Goal: Task Accomplishment & Management: Use online tool/utility

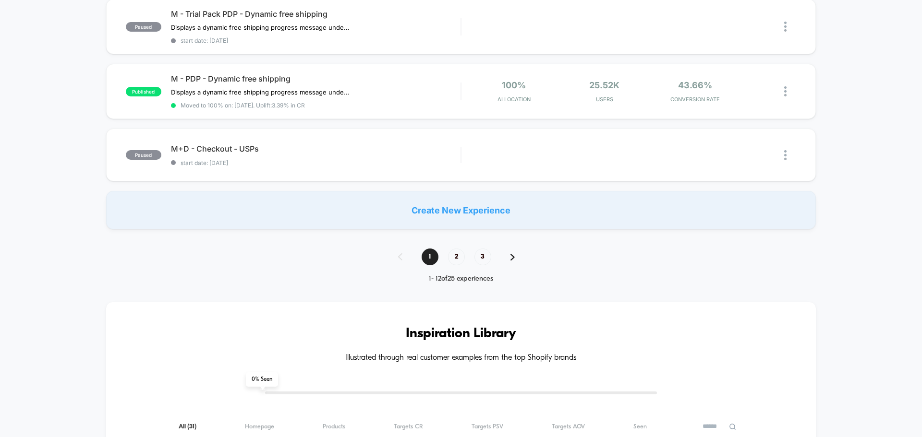
scroll to position [624, 0]
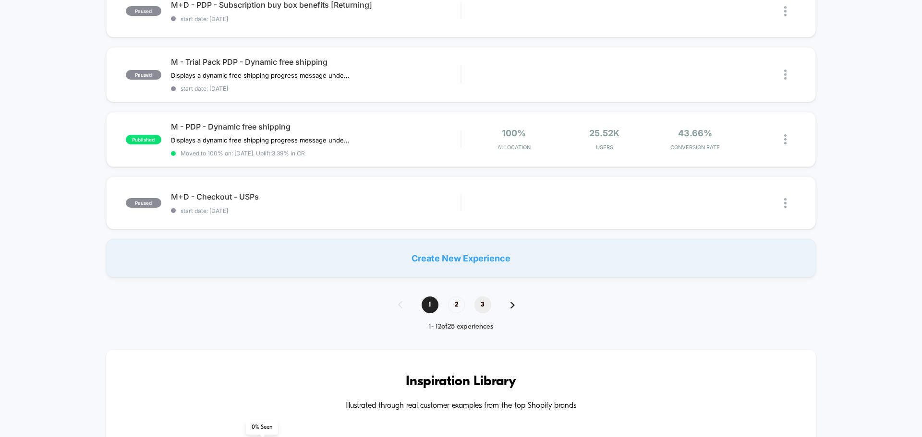
click at [488, 299] on span "3" at bounding box center [482, 305] width 17 height 17
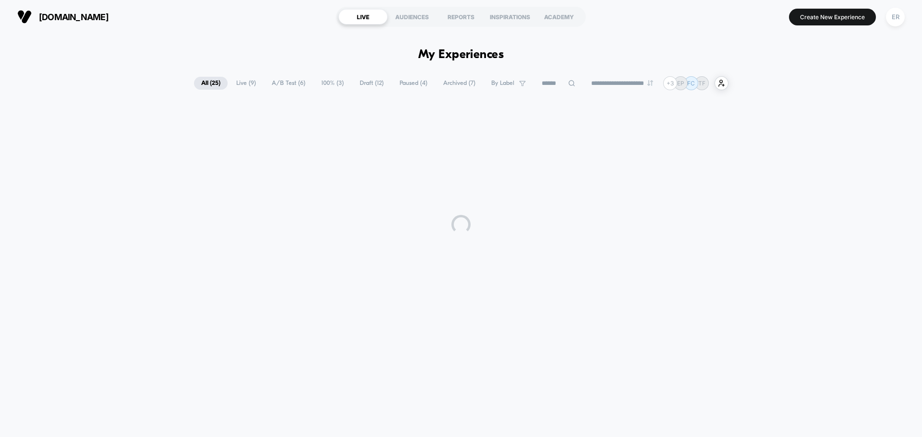
scroll to position [0, 0]
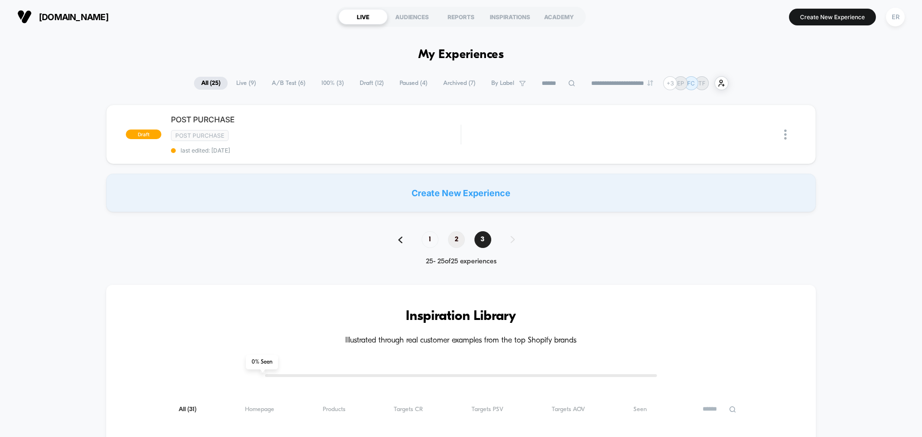
click at [458, 236] on span "2" at bounding box center [456, 239] width 17 height 17
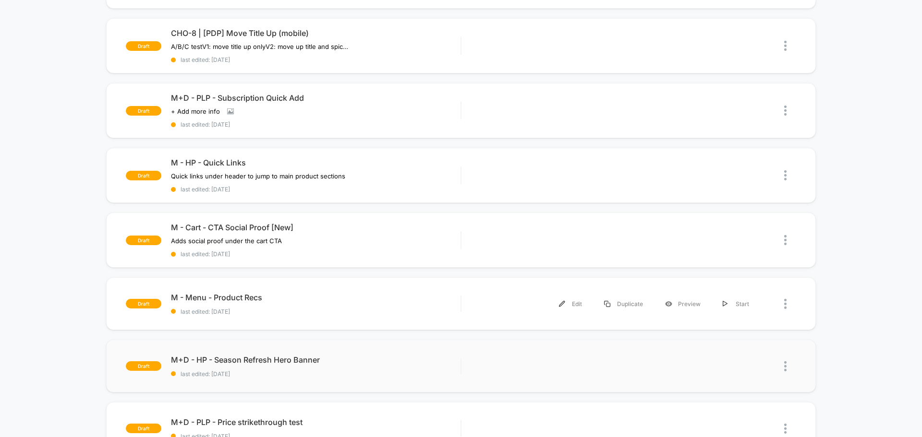
scroll to position [144, 0]
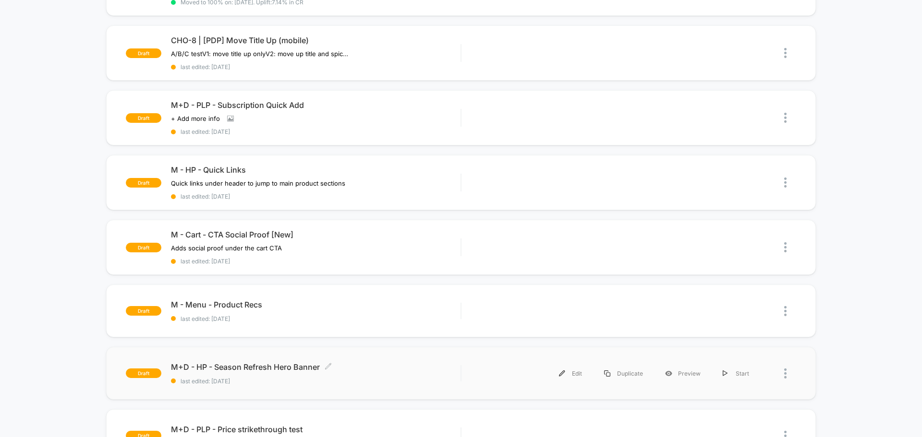
click at [263, 370] on span "M+D - HP - Season Refresh Hero Banner Click to edit experience details" at bounding box center [316, 367] width 290 height 10
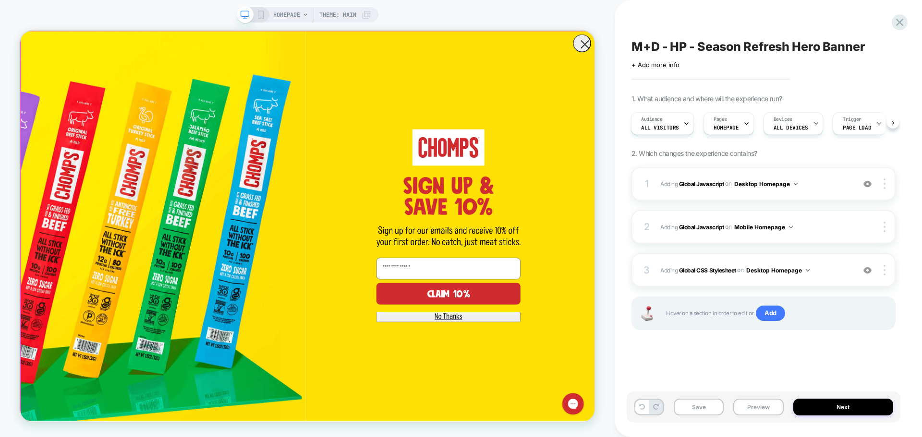
click at [783, 51] on form "CLAIM 10% ******" at bounding box center [403, 291] width 766 height 520
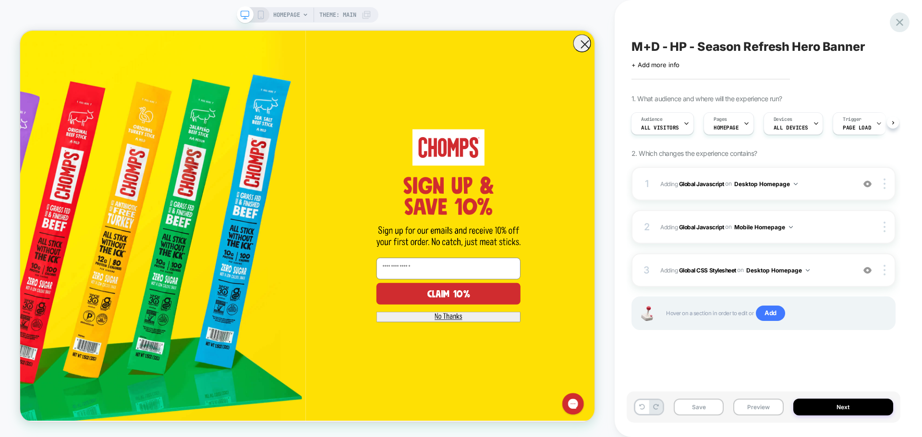
click at [907, 25] on div at bounding box center [900, 22] width 20 height 20
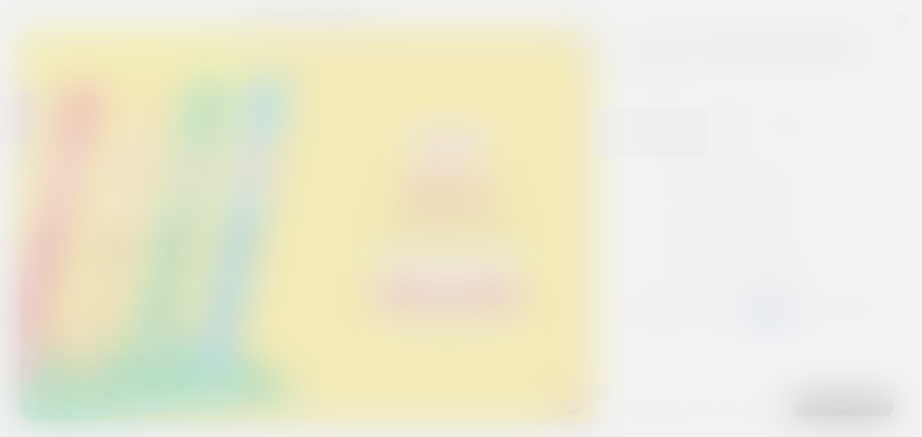
drag, startPoint x: 907, startPoint y: 25, endPoint x: 896, endPoint y: 24, distance: 11.1
click at [896, 24] on div at bounding box center [461, 218] width 922 height 437
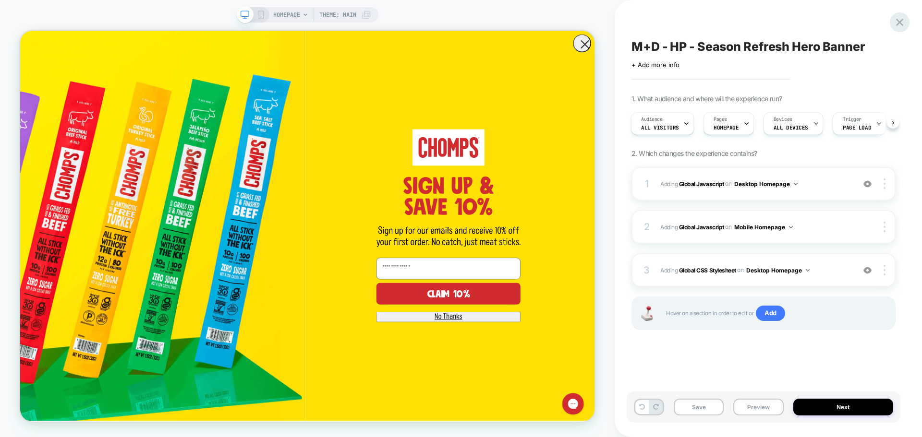
click at [896, 24] on icon at bounding box center [899, 22] width 13 height 13
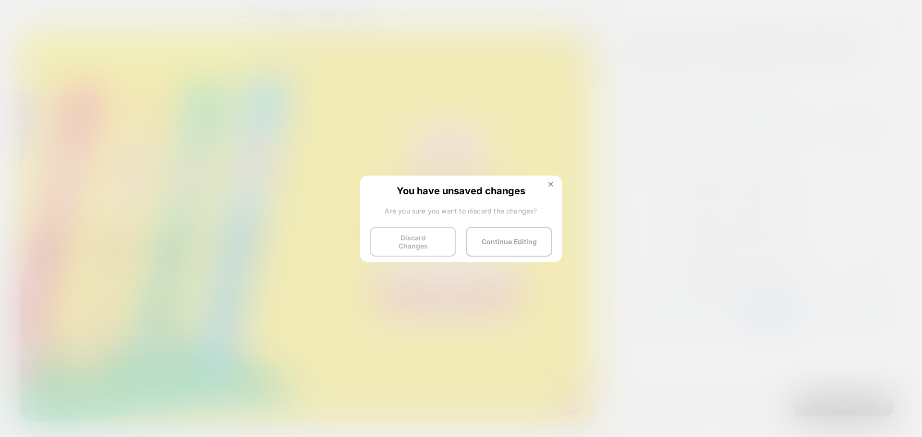
click at [413, 242] on button "Discard Changes" at bounding box center [413, 242] width 86 height 30
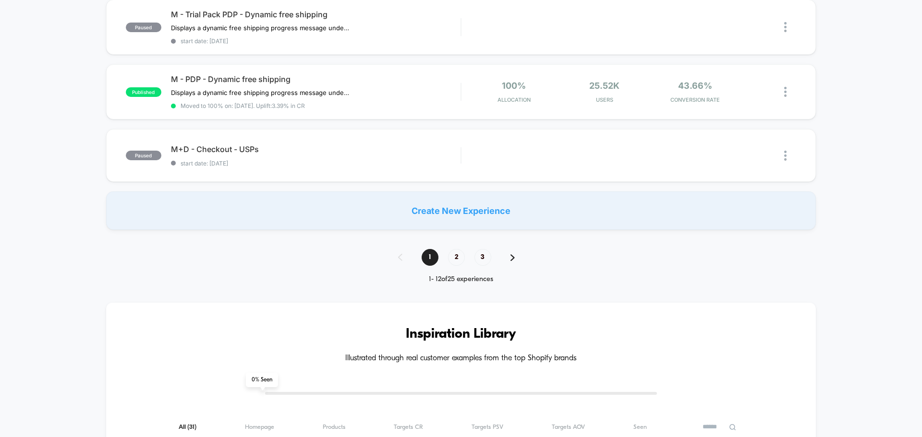
scroll to position [672, 0]
click at [486, 260] on span "3" at bounding box center [482, 257] width 17 height 17
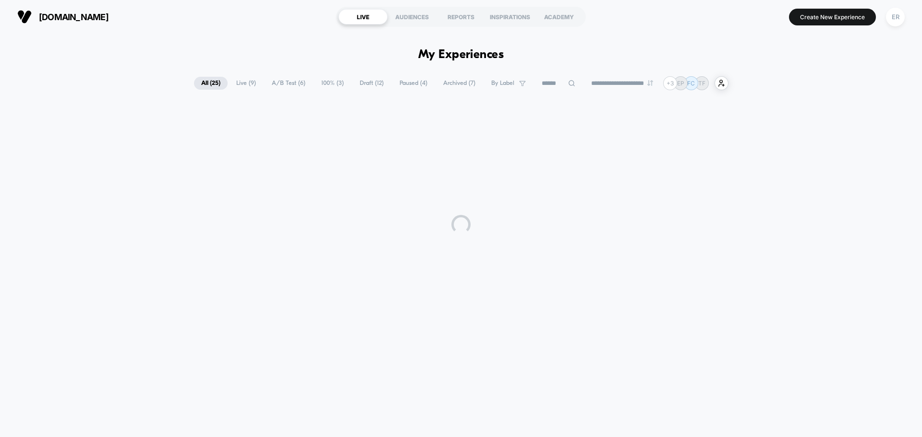
scroll to position [0, 0]
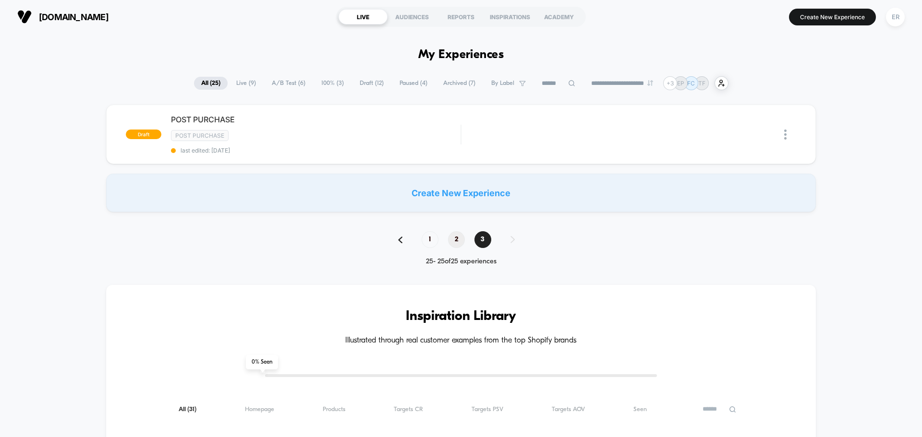
click at [459, 239] on span "2" at bounding box center [456, 239] width 17 height 17
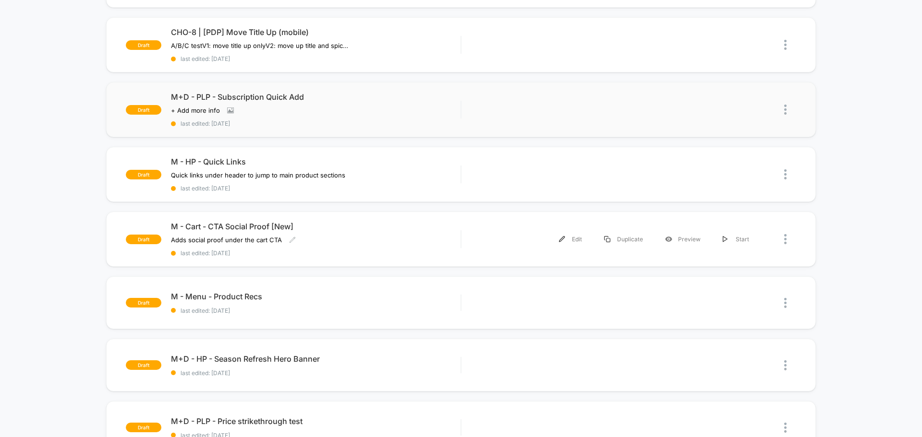
scroll to position [240, 0]
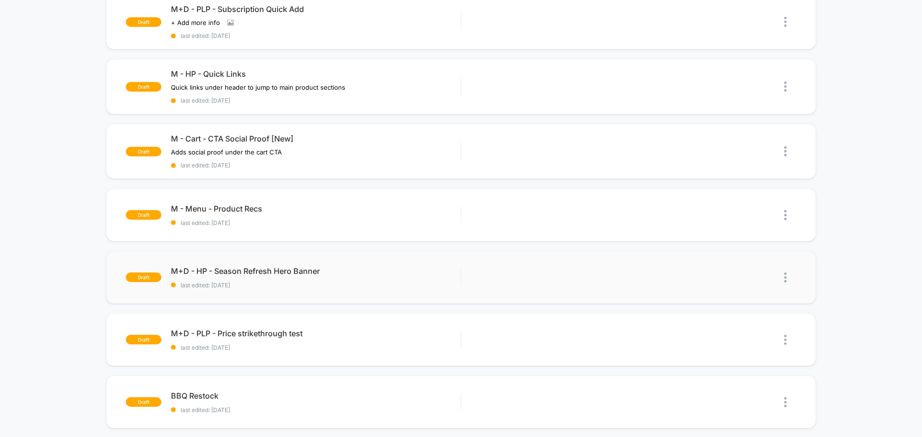
click at [785, 276] on img at bounding box center [785, 278] width 2 height 10
click at [784, 278] on img at bounding box center [785, 278] width 2 height 10
click at [715, 233] on div "Edit" at bounding box center [736, 234] width 86 height 22
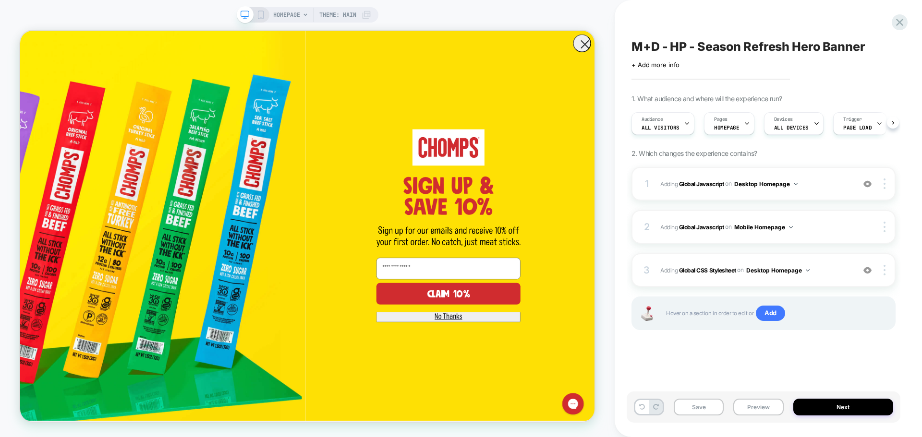
scroll to position [0, 0]
click at [891, 23] on div "M+D - HP - Season Refresh Hero Banner Click to edit experience details + Add mo…" at bounding box center [764, 219] width 274 height 418
click at [903, 21] on icon at bounding box center [899, 22] width 13 height 13
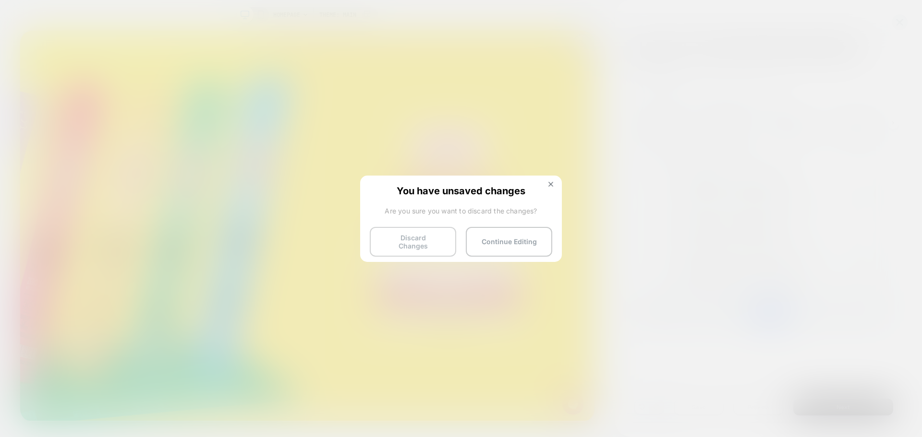
click at [416, 240] on button "Discard Changes" at bounding box center [413, 242] width 86 height 30
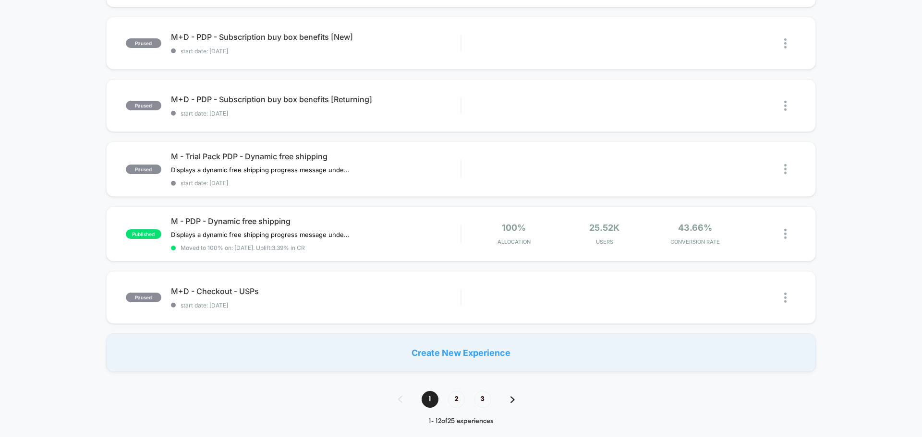
scroll to position [528, 0]
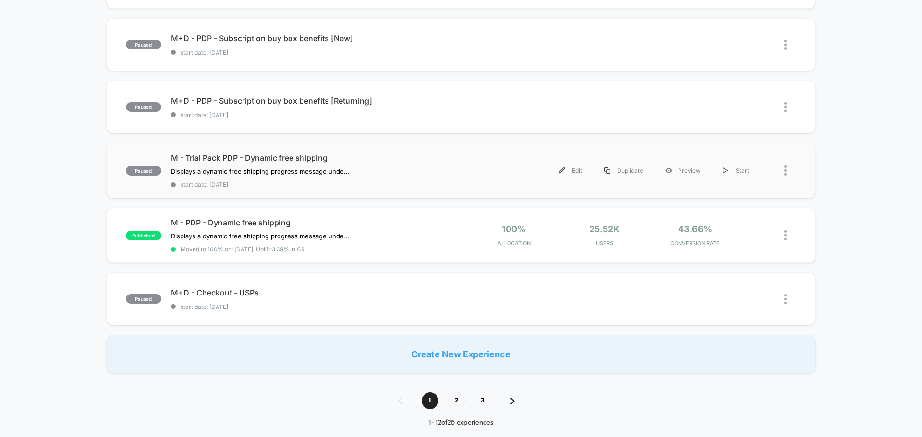
click at [782, 172] on div at bounding box center [778, 171] width 36 height 22
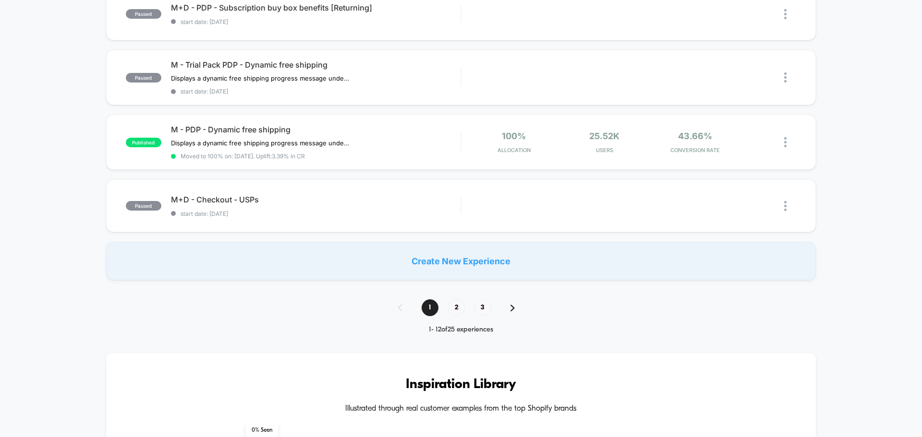
scroll to position [624, 0]
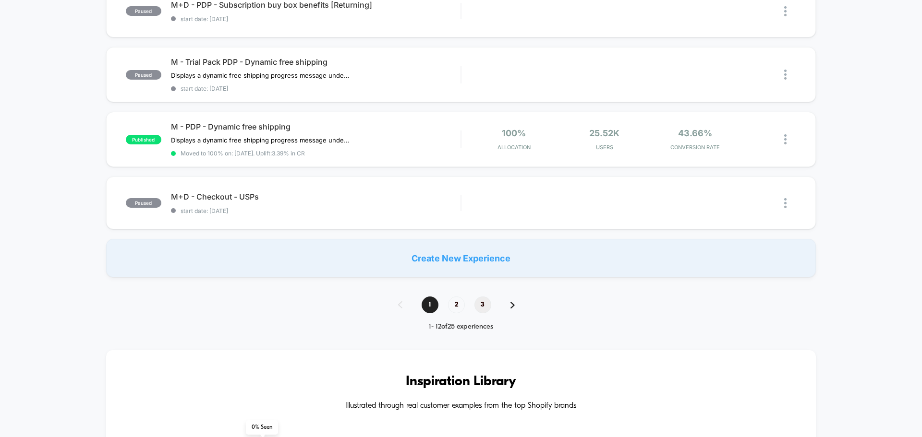
click at [481, 307] on span "3" at bounding box center [482, 305] width 17 height 17
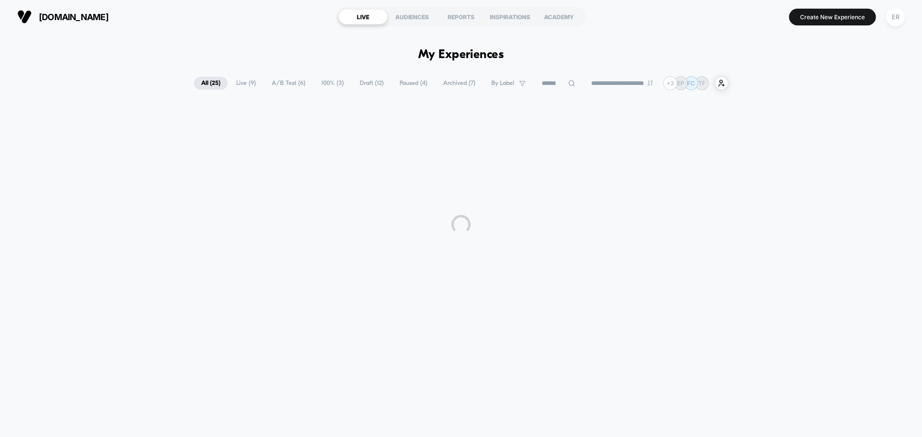
scroll to position [0, 0]
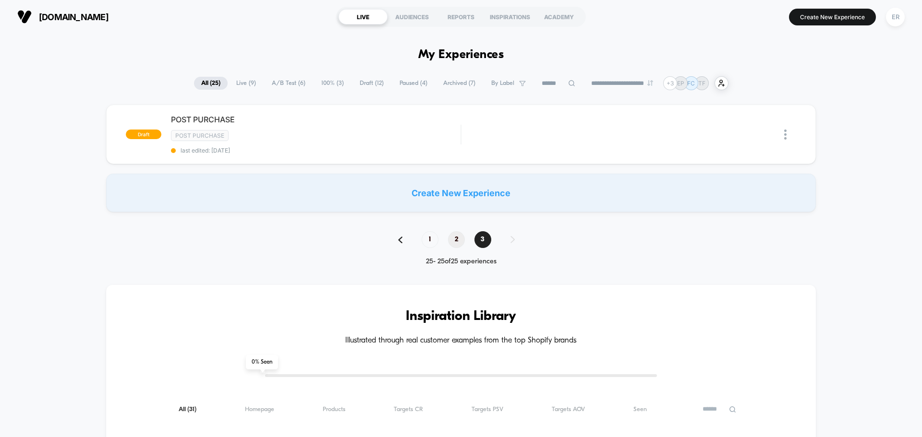
click at [451, 235] on span "2" at bounding box center [456, 239] width 17 height 17
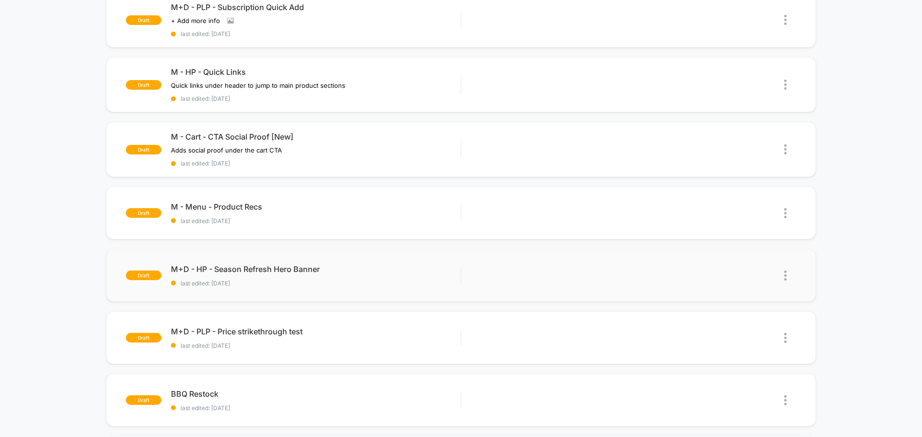
scroll to position [240, 0]
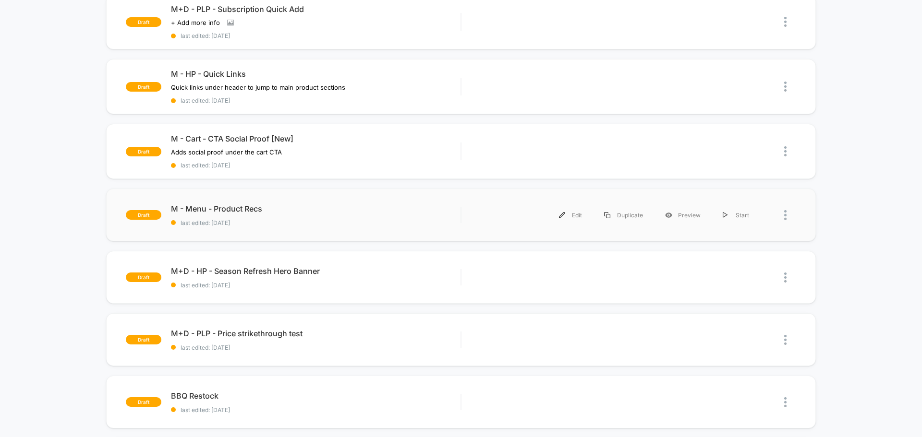
click at [761, 216] on div at bounding box center [778, 216] width 36 height 22
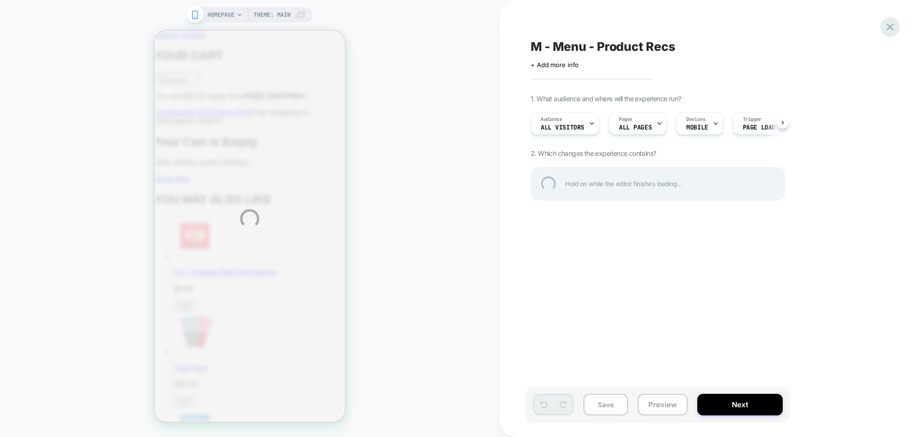
click at [890, 32] on div at bounding box center [890, 27] width 20 height 20
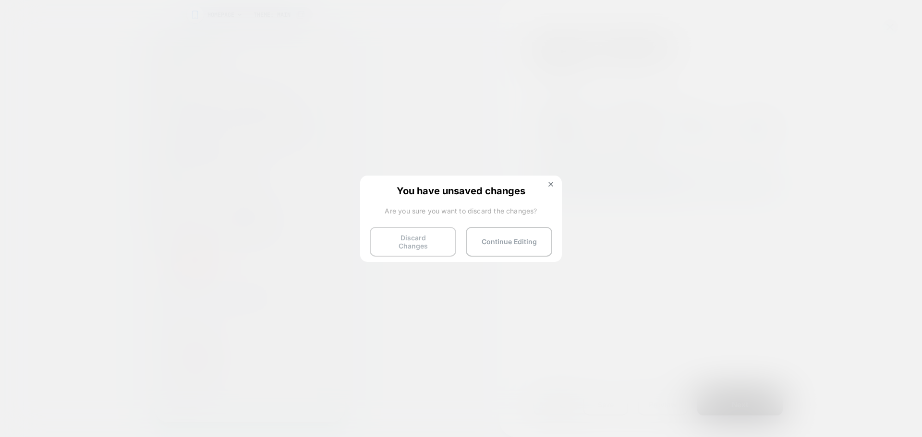
click at [412, 246] on button "Discard Changes" at bounding box center [413, 242] width 86 height 30
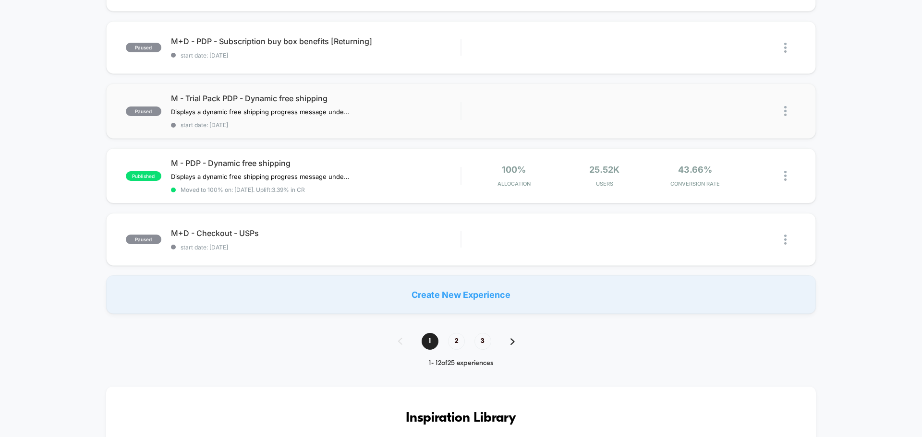
scroll to position [624, 0]
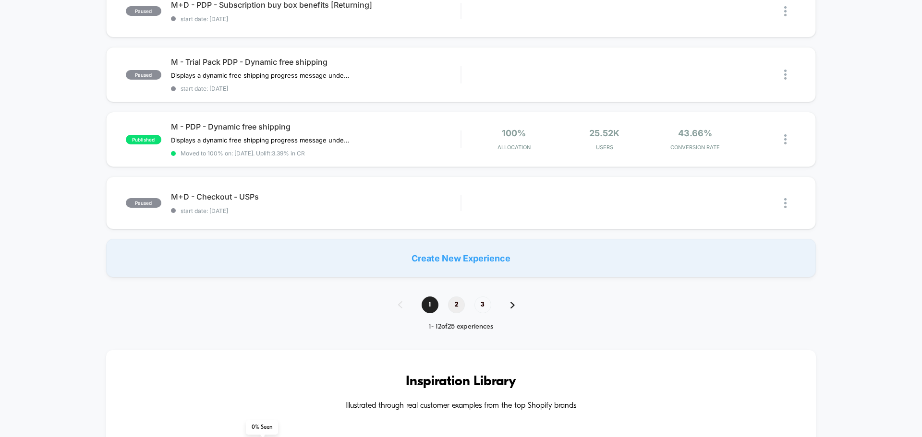
click at [459, 309] on span "2" at bounding box center [456, 305] width 17 height 17
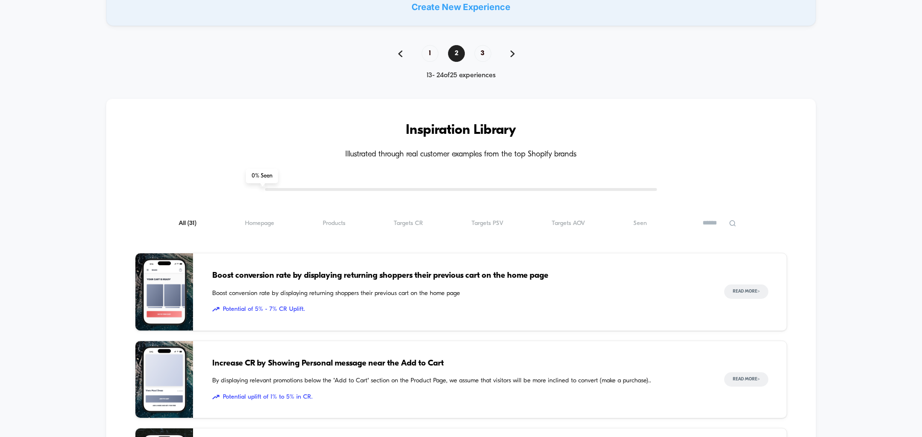
scroll to position [768, 0]
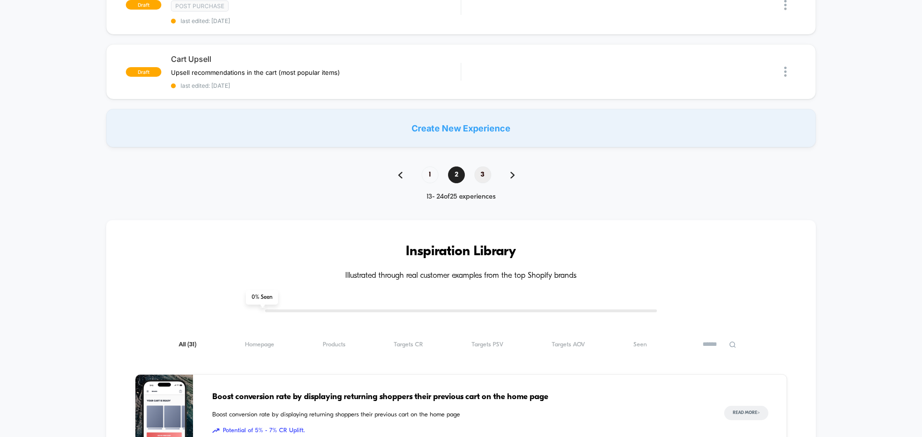
click at [487, 174] on span "3" at bounding box center [482, 175] width 17 height 17
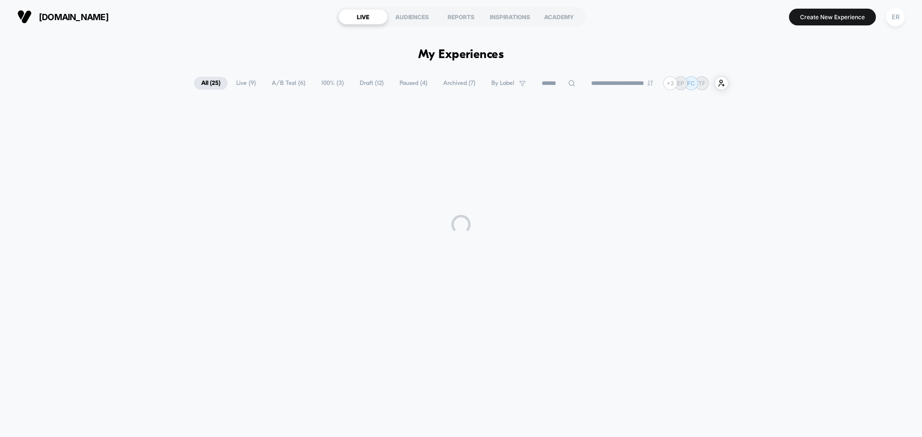
scroll to position [0, 0]
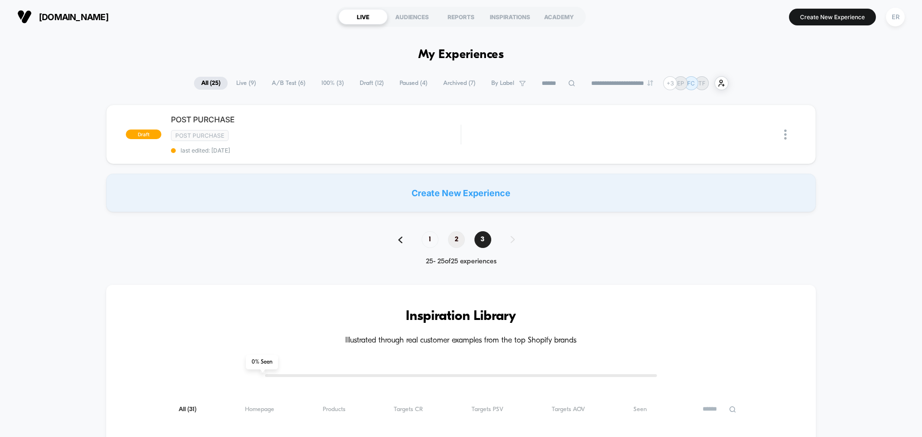
click at [459, 241] on span "2" at bounding box center [456, 239] width 17 height 17
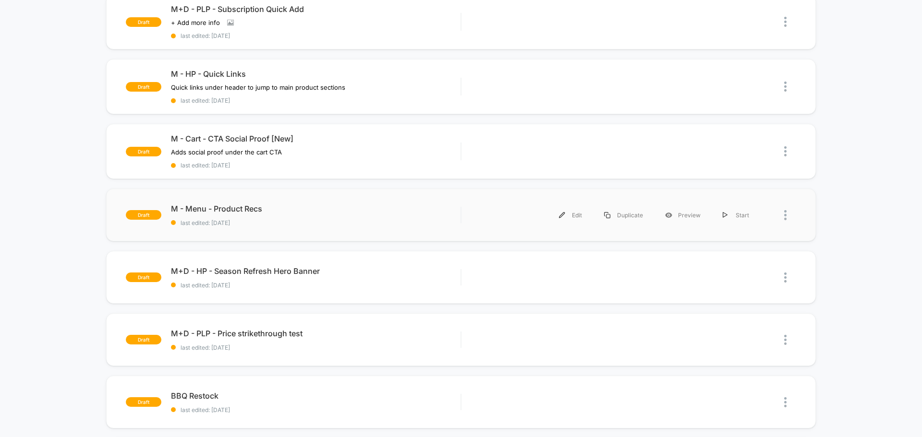
scroll to position [576, 0]
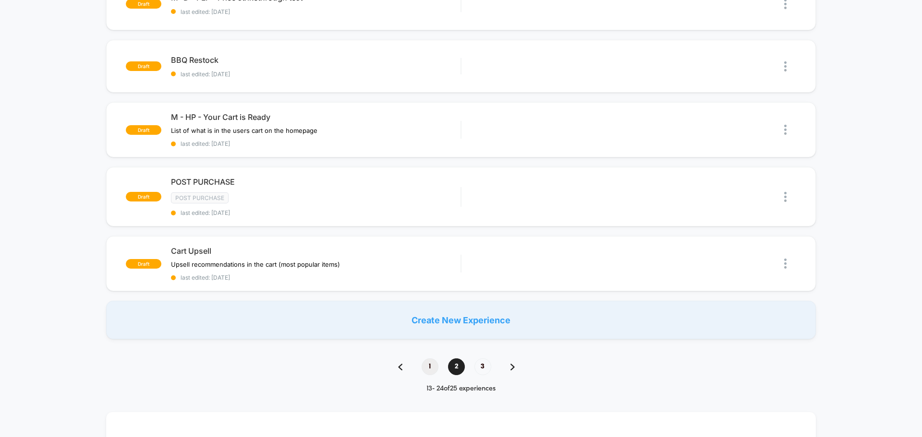
click at [429, 365] on span "1" at bounding box center [430, 367] width 17 height 17
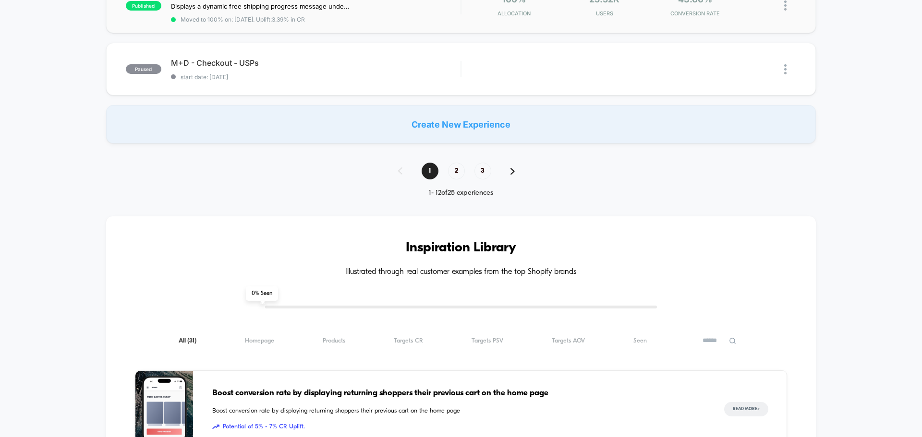
scroll to position [768, 0]
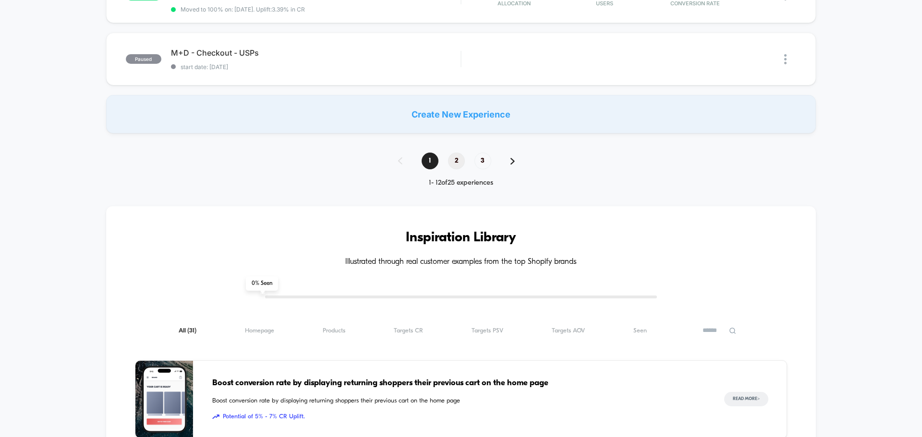
click at [452, 154] on span "2" at bounding box center [456, 161] width 17 height 17
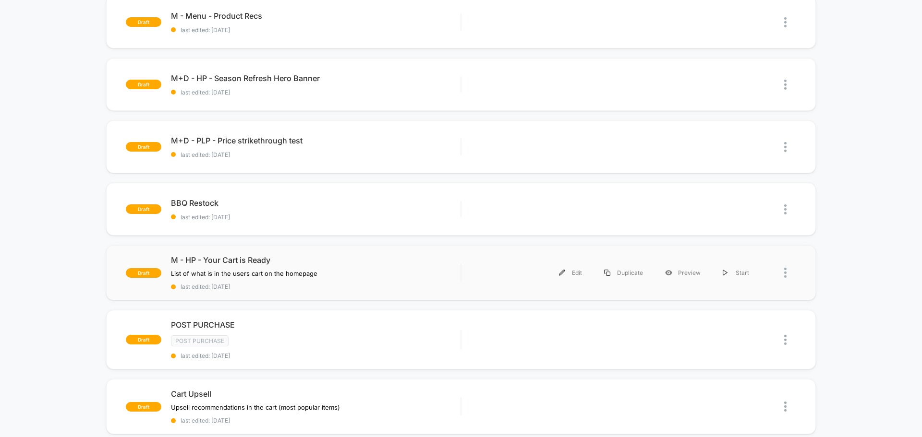
scroll to position [432, 0]
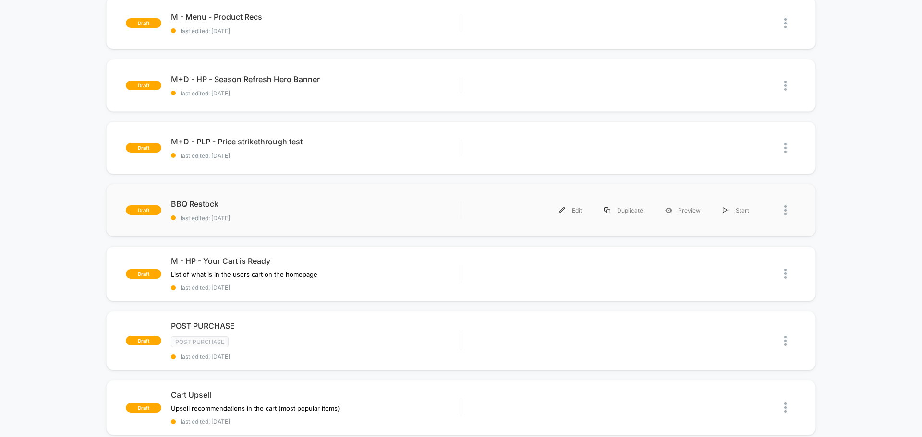
click at [769, 211] on div at bounding box center [778, 211] width 36 height 22
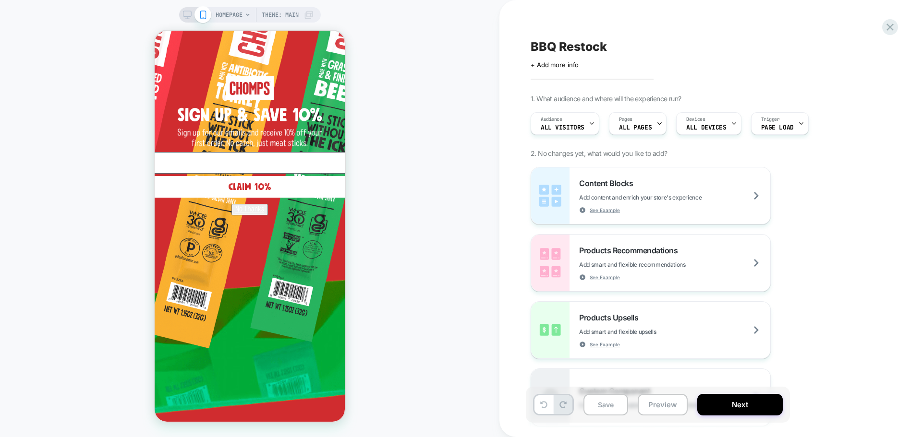
scroll to position [4737, 0]
click at [544, 40] on circle "Close dialog" at bounding box center [553, 44] width 18 height 18
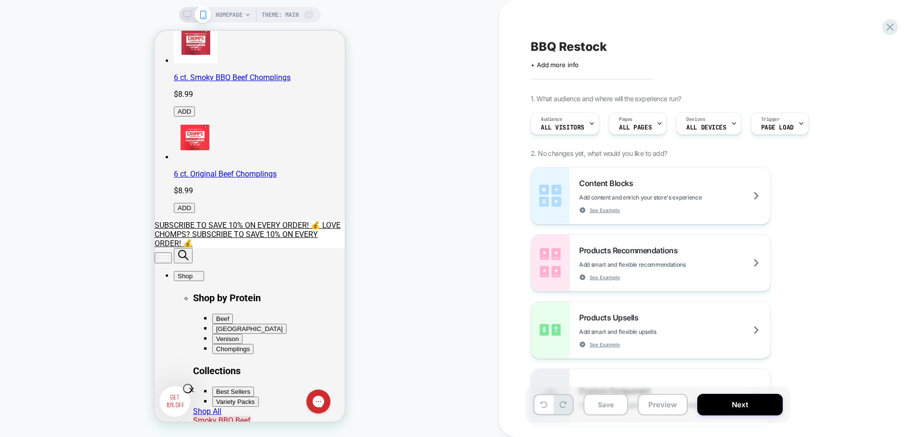
scroll to position [0, 0]
